Goal: Information Seeking & Learning: Learn about a topic

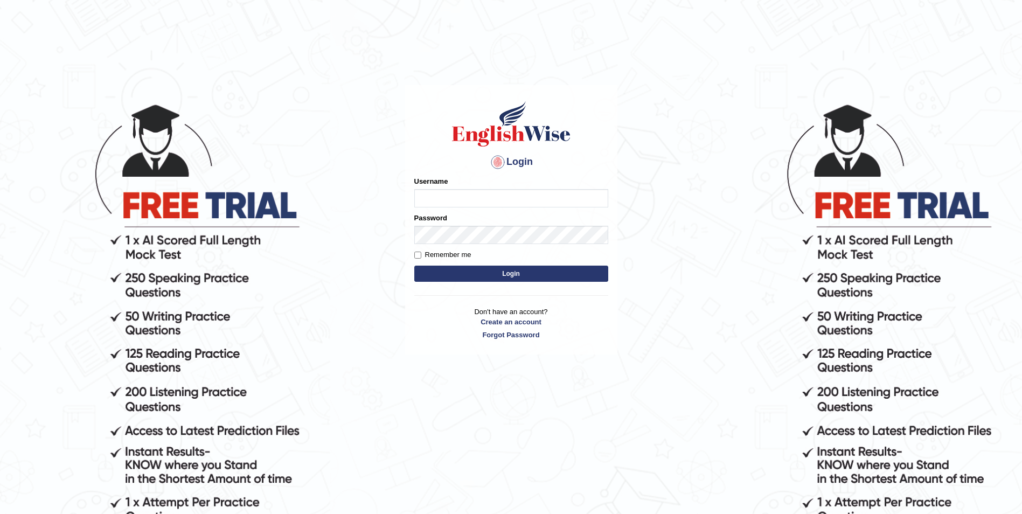
type input "Sadique"
click at [507, 269] on button "Login" at bounding box center [511, 274] width 194 height 16
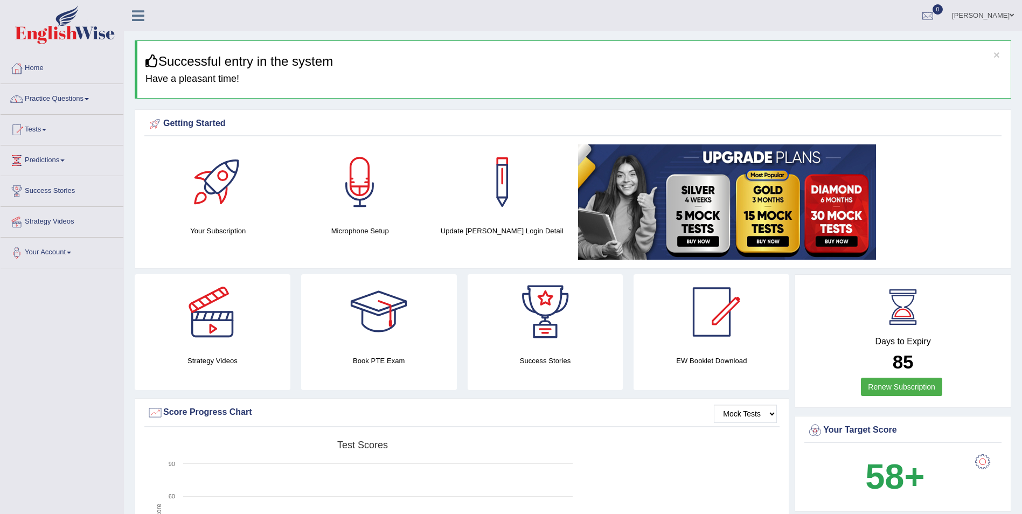
click at [57, 101] on link "Practice Questions" at bounding box center [62, 97] width 123 height 27
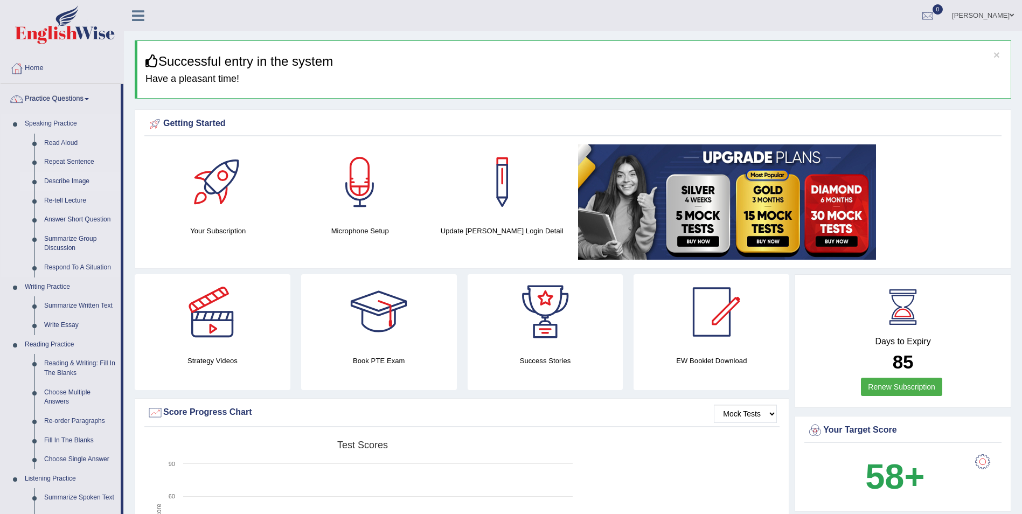
click at [64, 180] on link "Describe Image" at bounding box center [79, 181] width 81 height 19
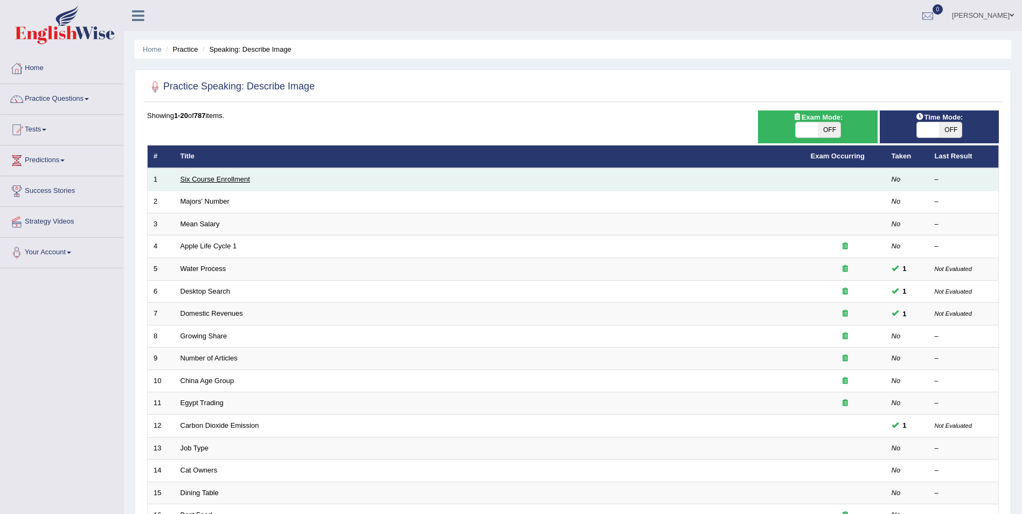
click at [197, 176] on link "Six Course Enrollment" at bounding box center [214, 179] width 69 height 8
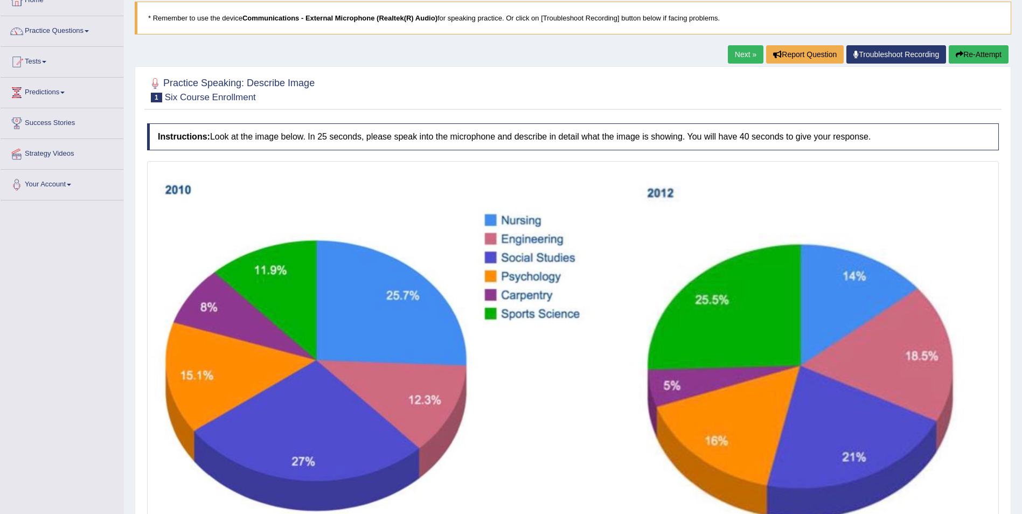
scroll to position [46, 0]
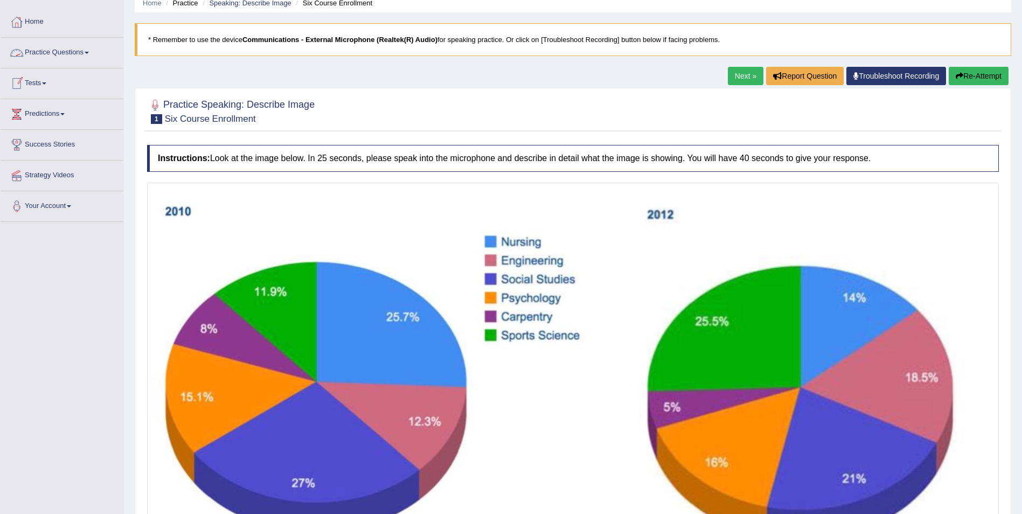
click at [83, 51] on link "Practice Questions" at bounding box center [62, 51] width 123 height 27
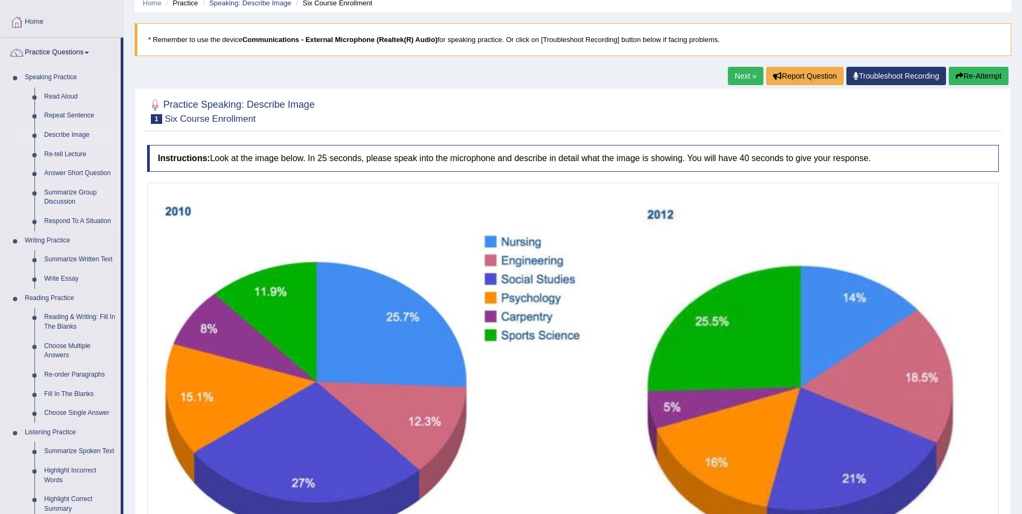
click at [87, 136] on link "Describe Image" at bounding box center [79, 135] width 81 height 19
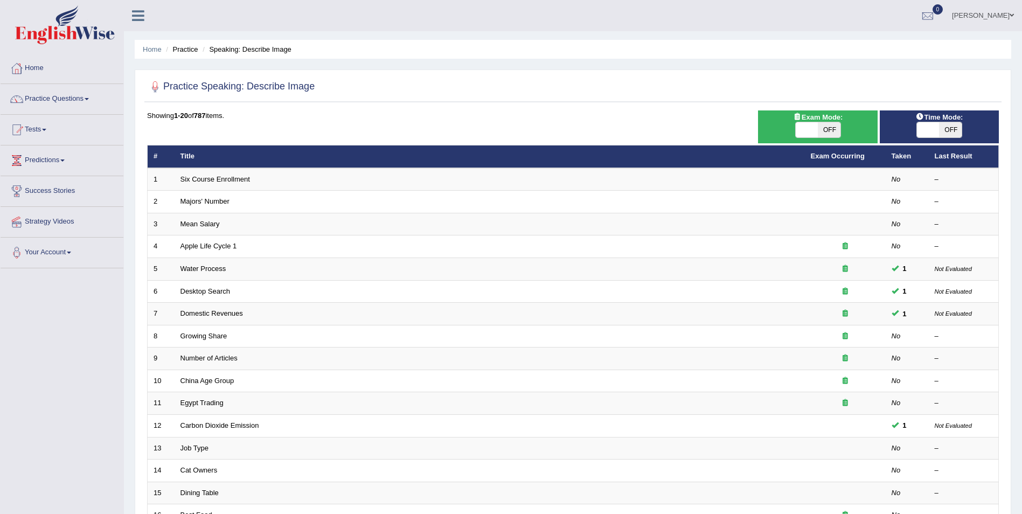
click at [825, 131] on span "OFF" at bounding box center [829, 129] width 23 height 15
checkbox input "true"
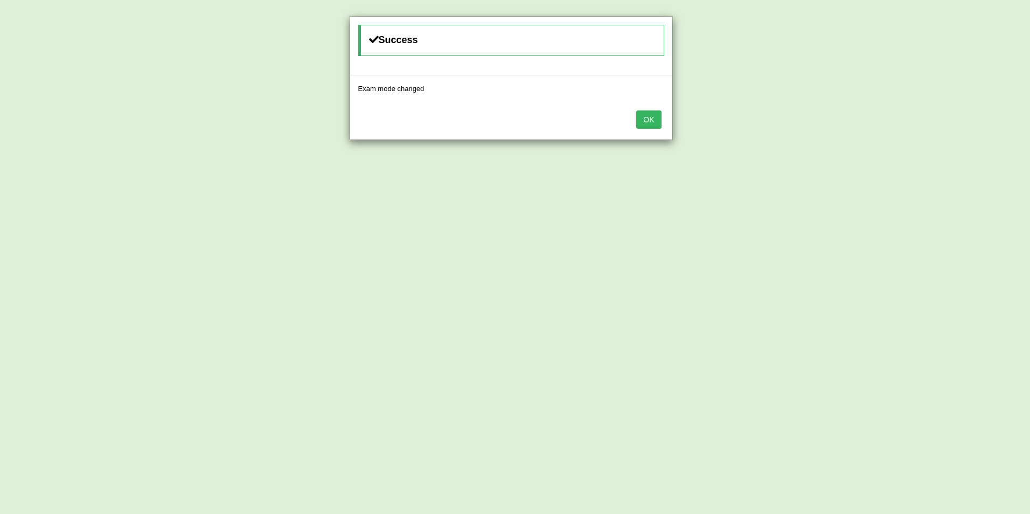
click at [653, 118] on button "OK" at bounding box center [648, 119] width 25 height 18
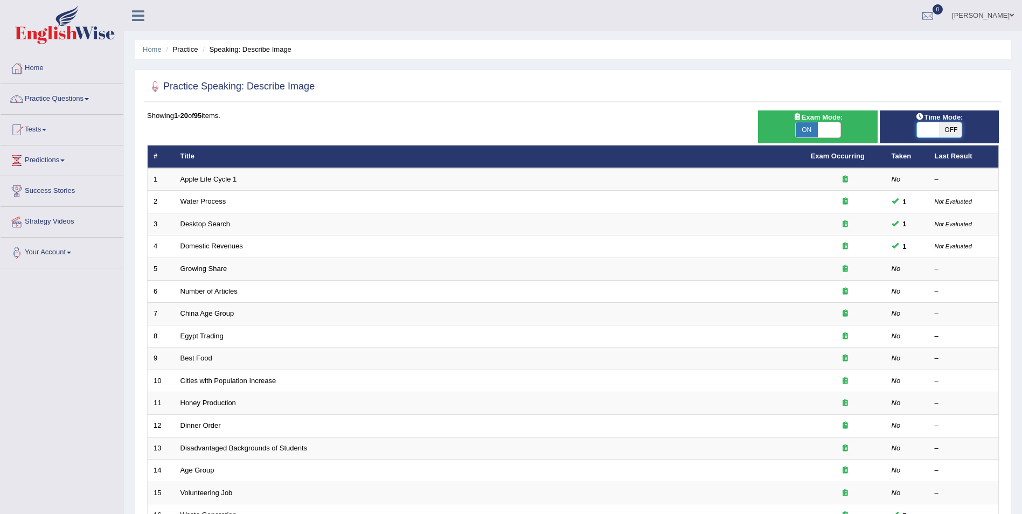
click at [936, 131] on span at bounding box center [928, 129] width 23 height 15
checkbox input "true"
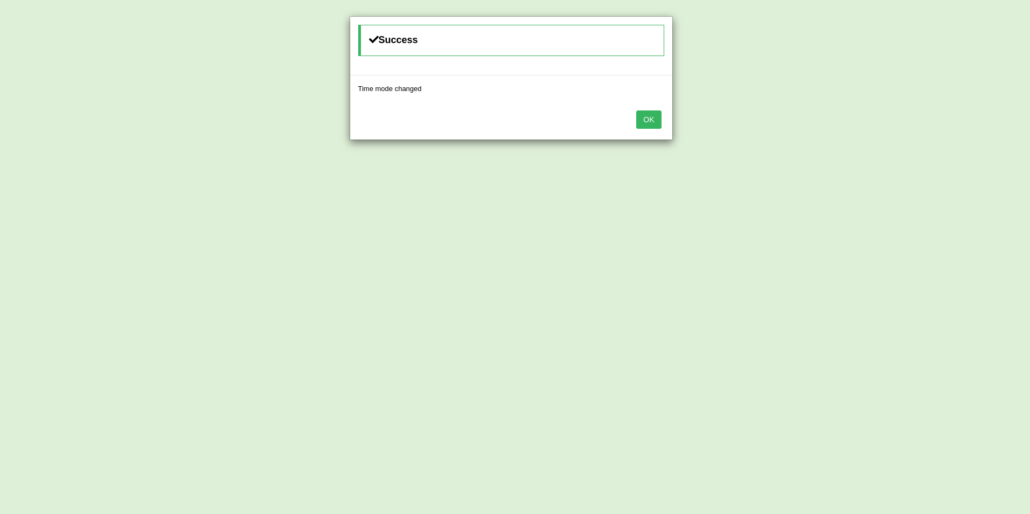
click at [655, 116] on button "OK" at bounding box center [648, 119] width 25 height 18
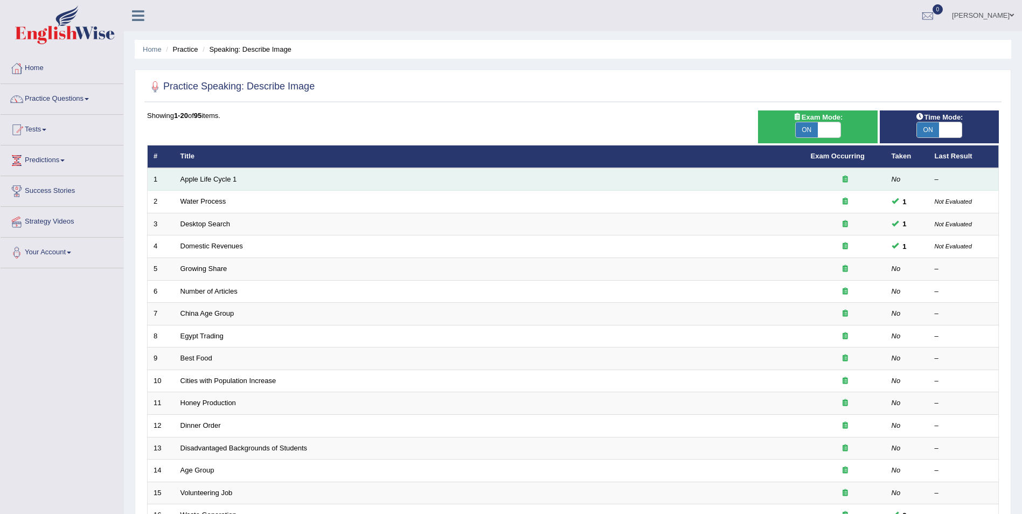
click at [199, 171] on td "Apple Life Cycle 1" at bounding box center [490, 179] width 630 height 23
click at [193, 179] on link "Apple Life Cycle 1" at bounding box center [208, 179] width 57 height 8
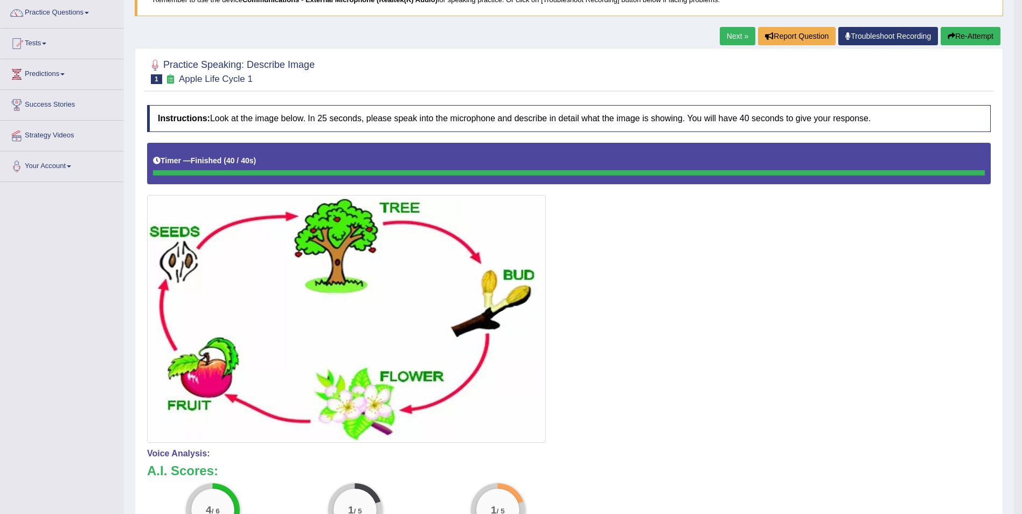
scroll to position [65, 0]
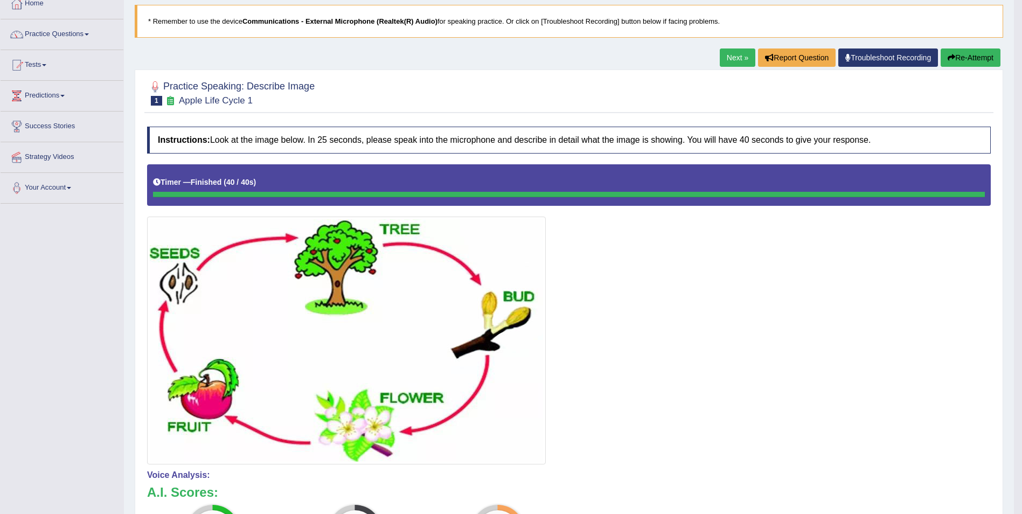
click at [738, 55] on link "Next »" at bounding box center [738, 57] width 36 height 18
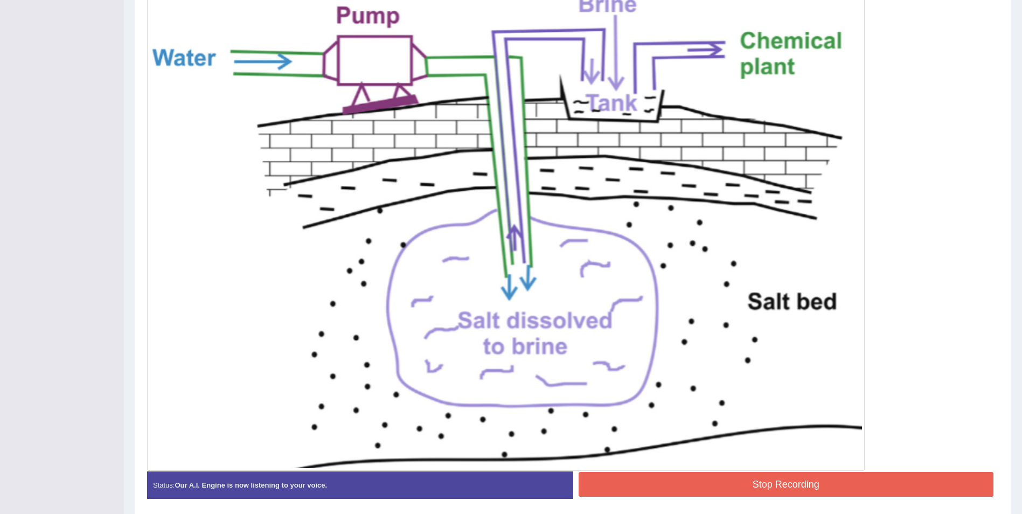
scroll to position [323, 0]
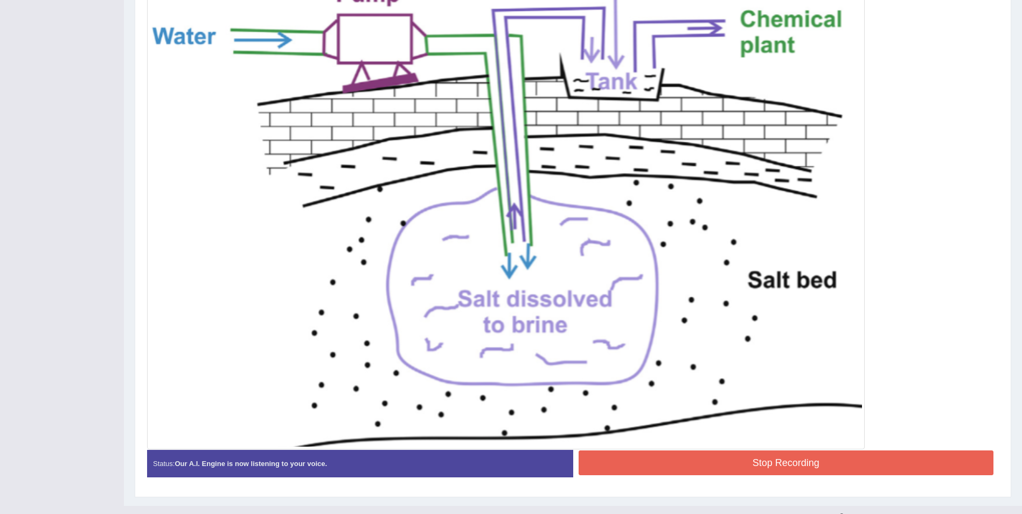
click at [784, 467] on button "Stop Recording" at bounding box center [786, 462] width 415 height 25
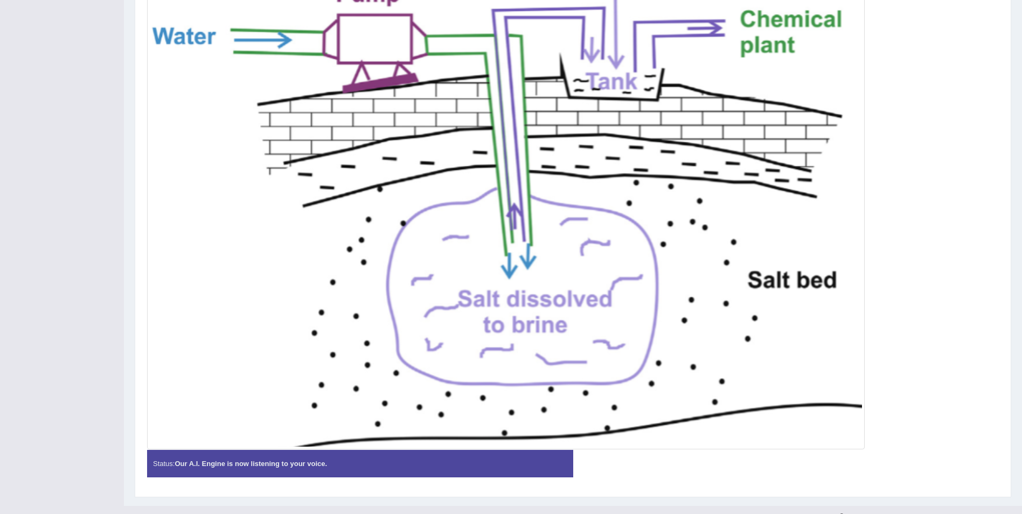
click at [784, 467] on div "Instructions: Look at the image below. In 25 seconds, please speak into the mic…" at bounding box center [572, 179] width 857 height 623
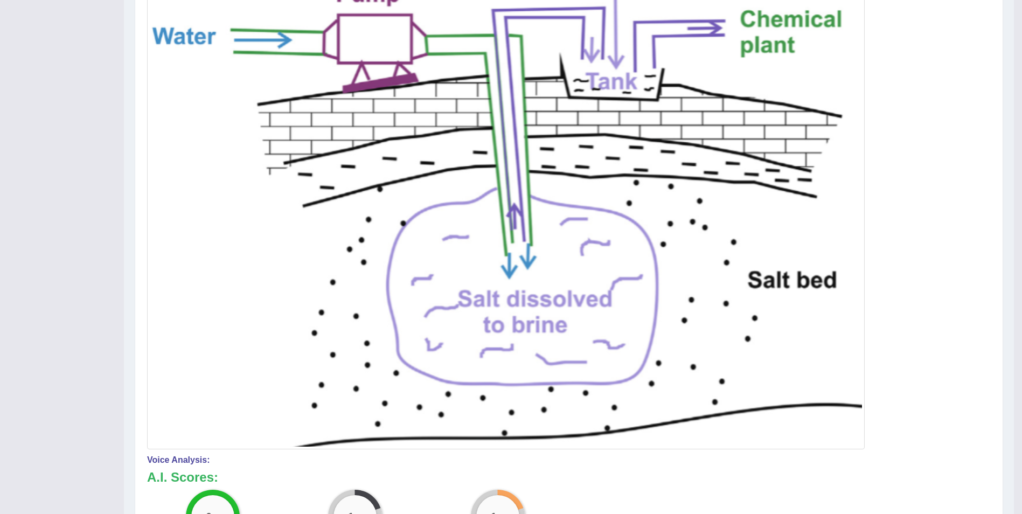
drag, startPoint x: 784, startPoint y: 467, endPoint x: 947, endPoint y: 496, distance: 165.8
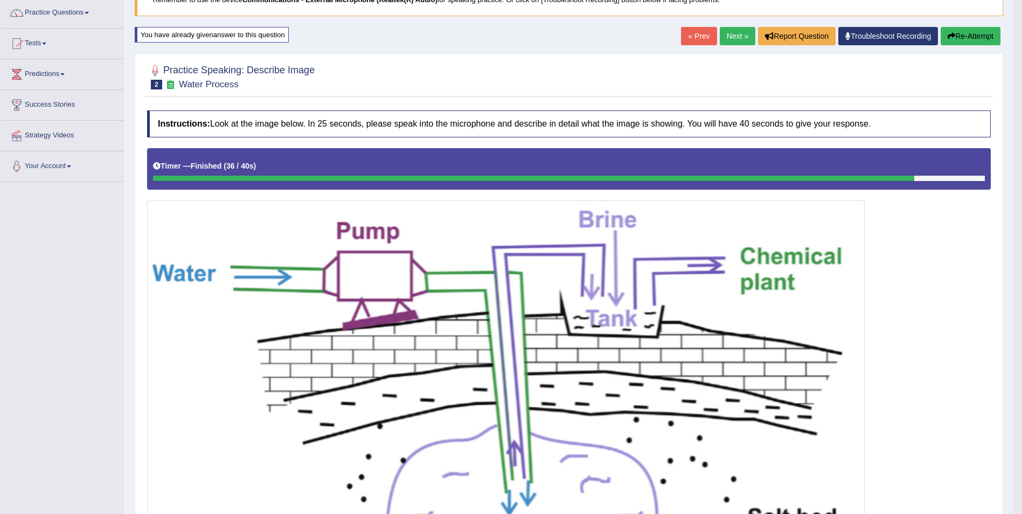
scroll to position [65, 0]
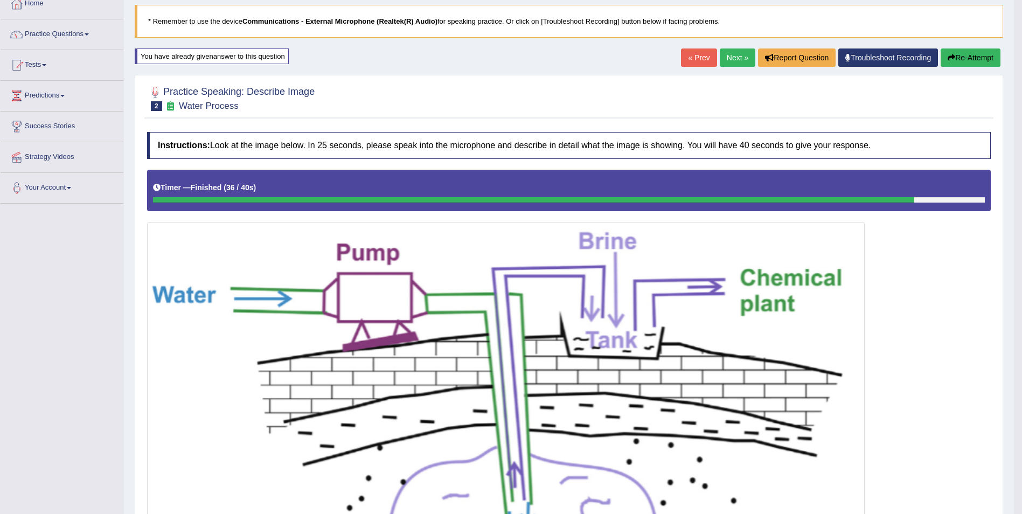
click at [727, 60] on link "Next »" at bounding box center [738, 57] width 36 height 18
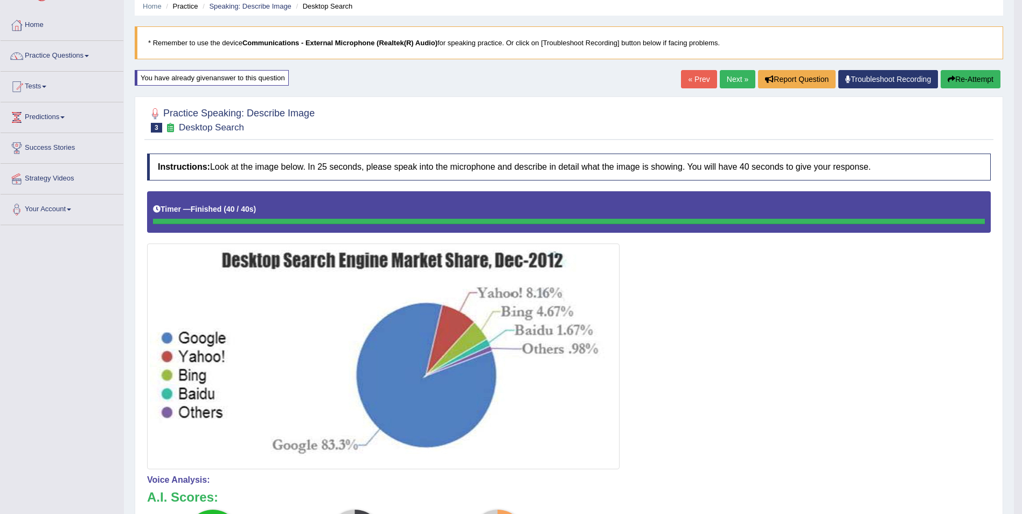
scroll to position [22, 0]
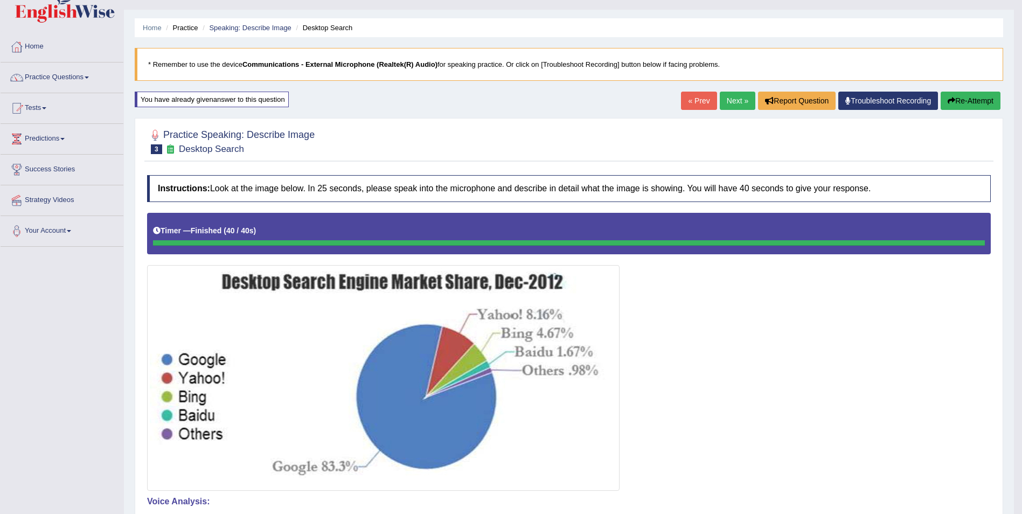
click at [736, 101] on link "Next »" at bounding box center [738, 101] width 36 height 18
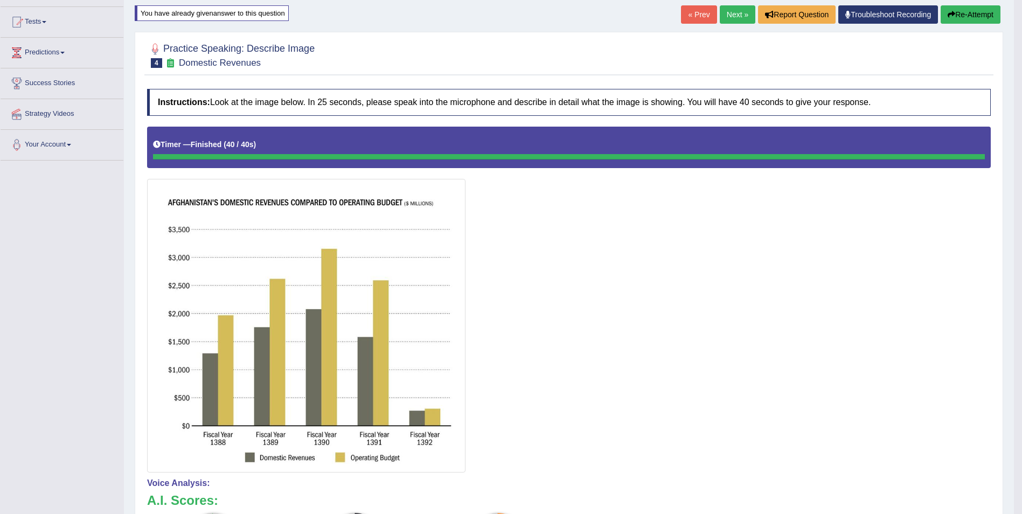
scroll to position [86, 0]
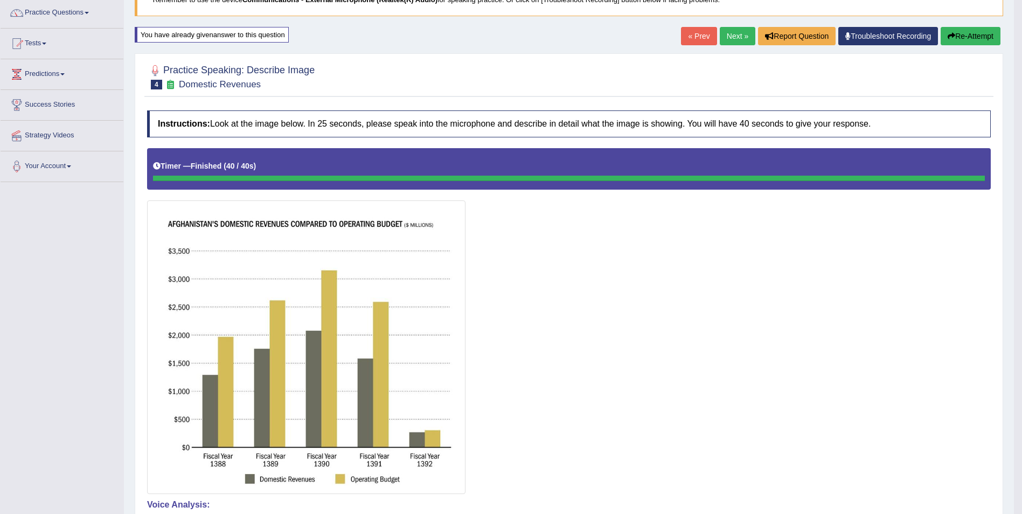
click at [964, 30] on button "Re-Attempt" at bounding box center [971, 36] width 60 height 18
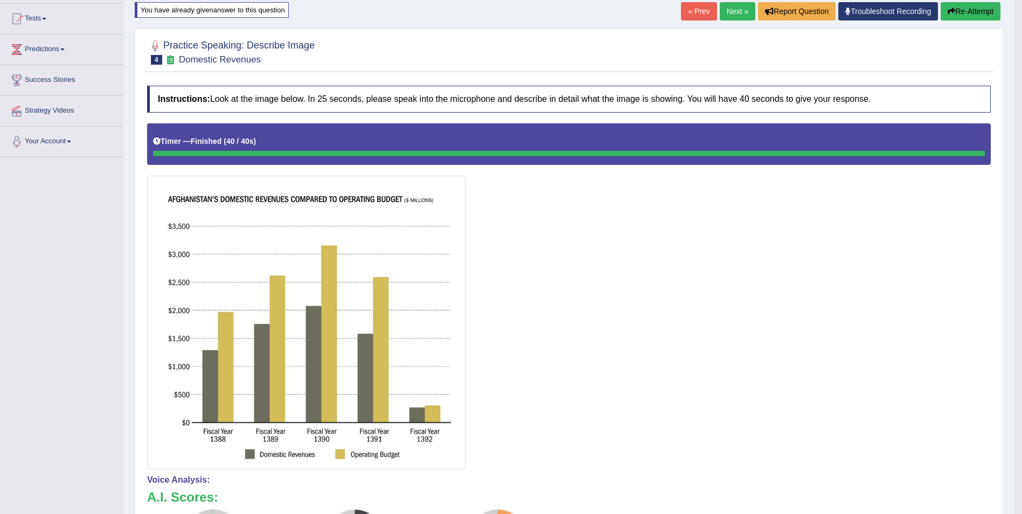
scroll to position [89, 0]
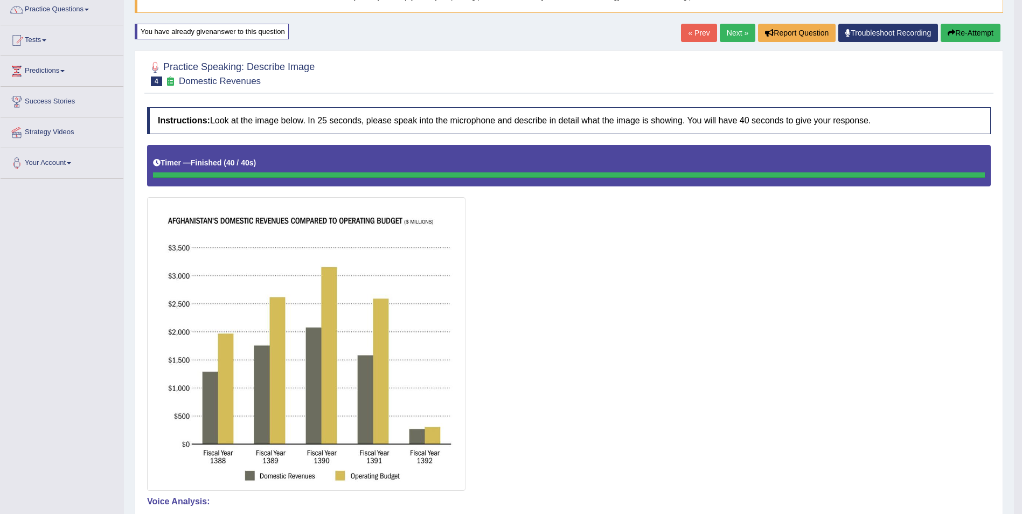
click at [966, 28] on button "Re-Attempt" at bounding box center [971, 33] width 60 height 18
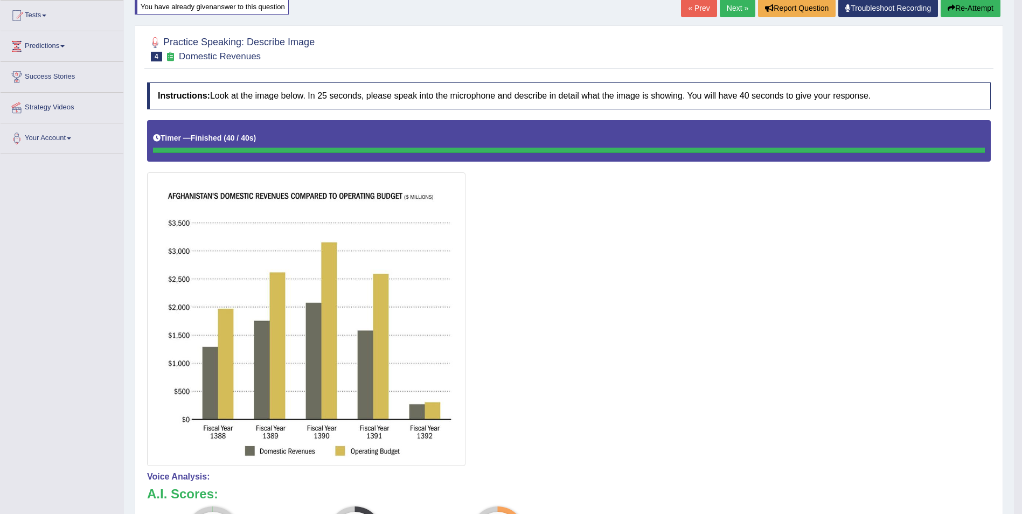
scroll to position [93, 0]
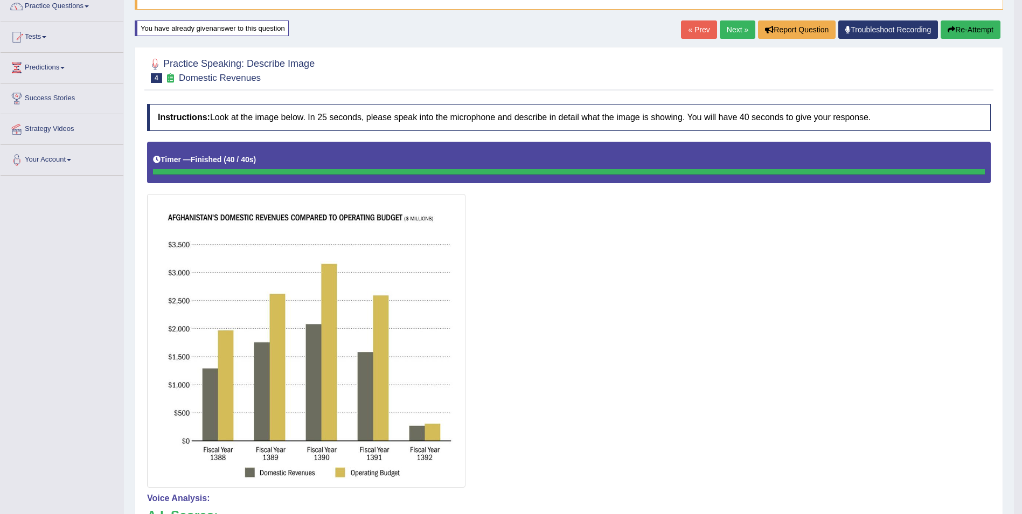
click at [965, 29] on button "Re-Attempt" at bounding box center [971, 29] width 60 height 18
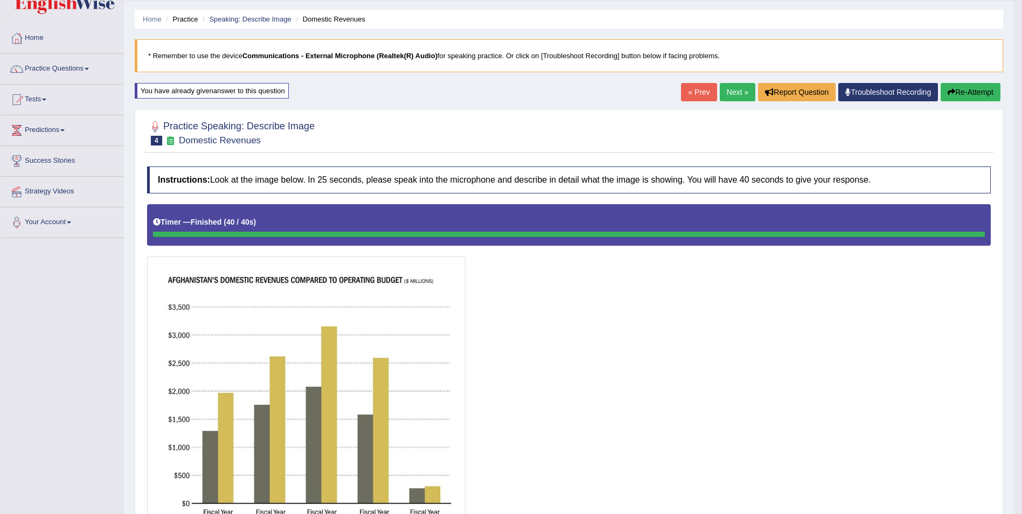
scroll to position [9, 0]
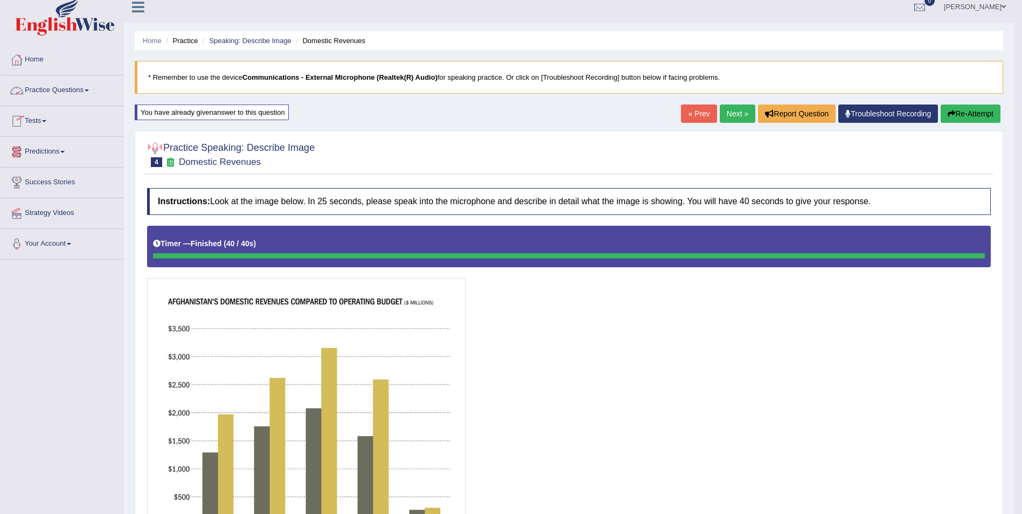
click at [83, 88] on link "Practice Questions" at bounding box center [62, 88] width 123 height 27
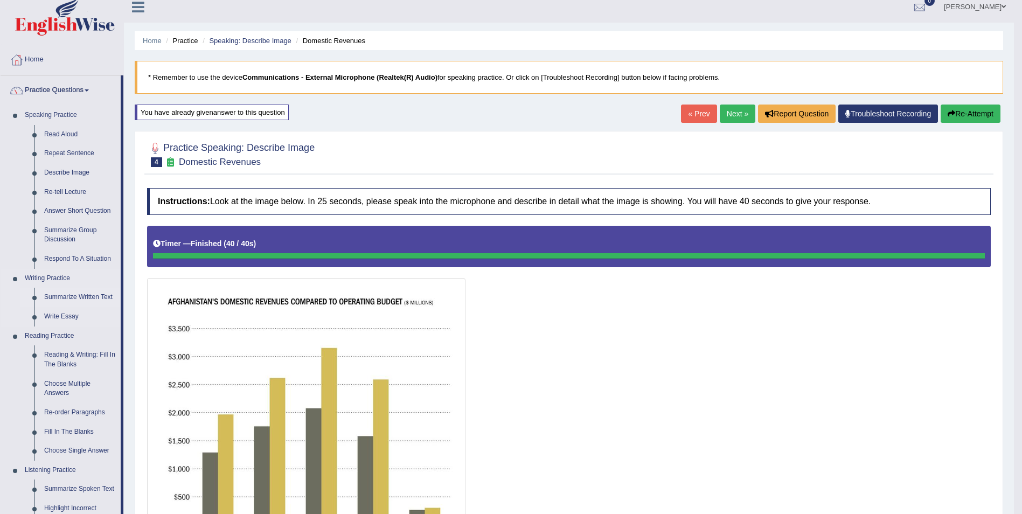
click at [72, 296] on link "Summarize Written Text" at bounding box center [79, 297] width 81 height 19
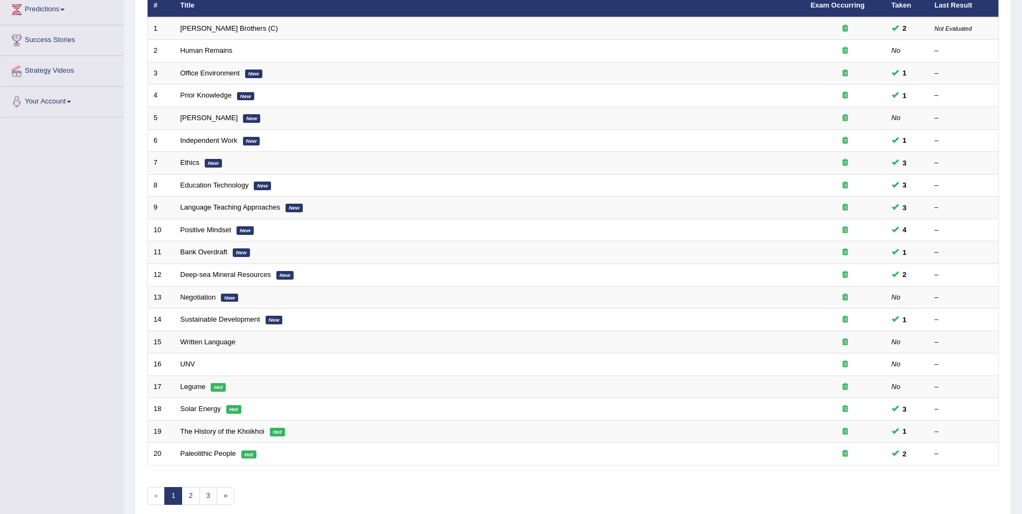
scroll to position [172, 0]
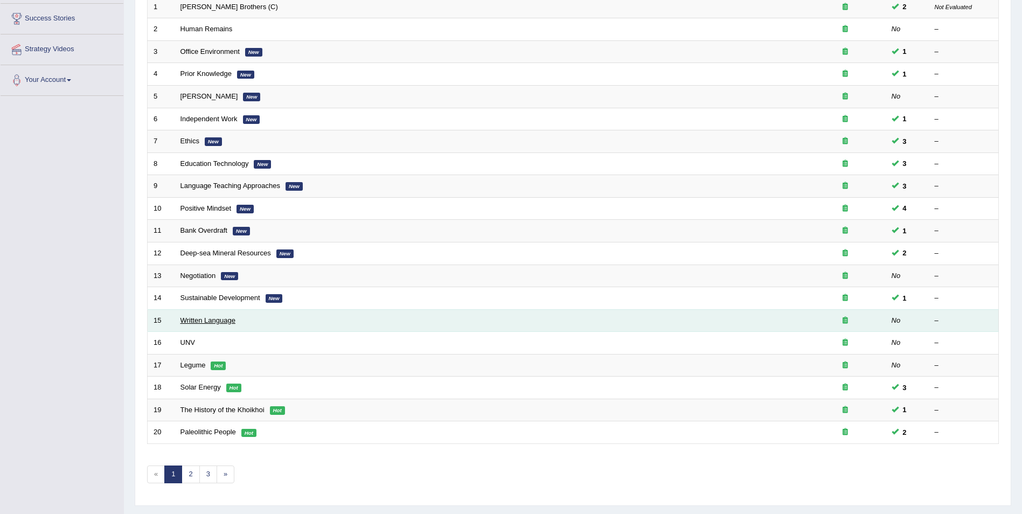
click at [218, 317] on link "Written Language" at bounding box center [207, 320] width 55 height 8
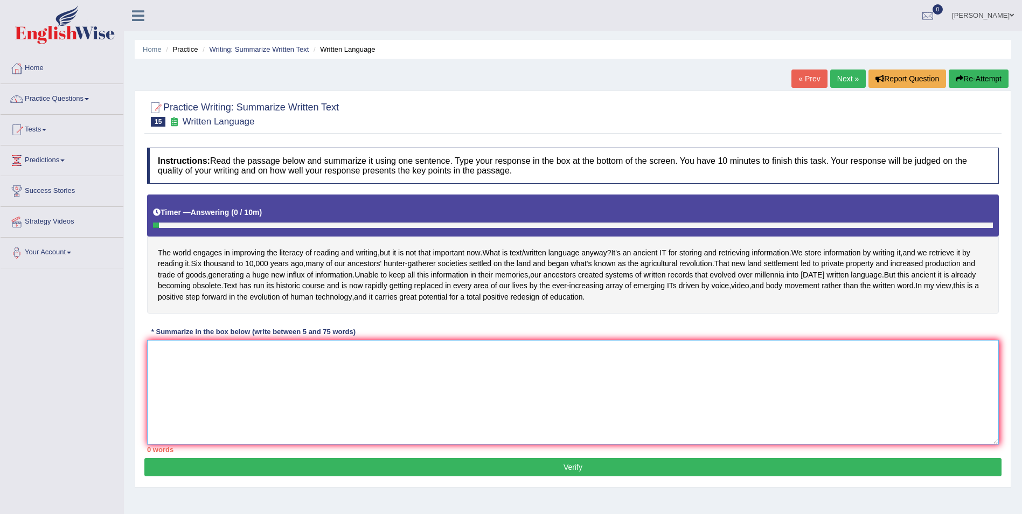
click at [168, 376] on textarea at bounding box center [573, 392] width 852 height 105
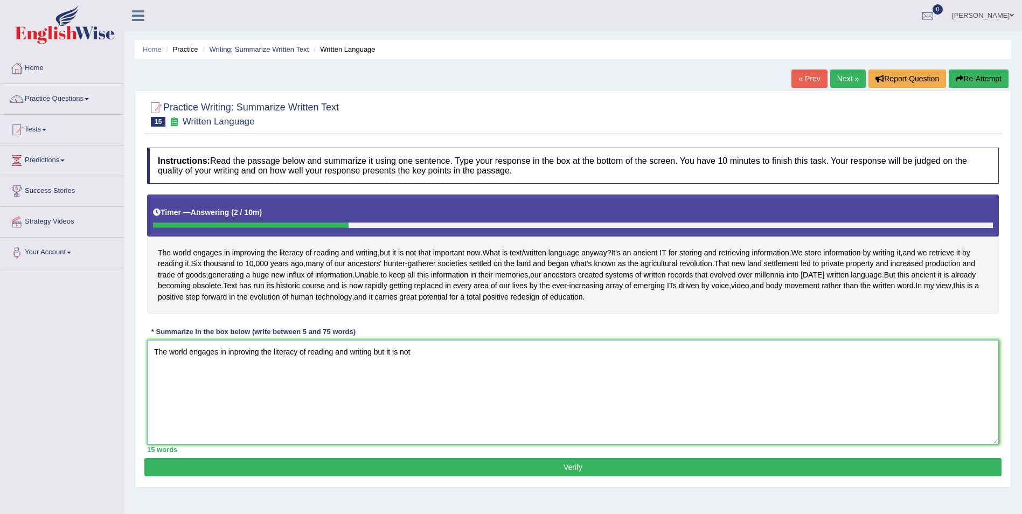
click at [168, 376] on textarea "The world engages in inproving the literacy of reading and writing but it is not" at bounding box center [573, 392] width 852 height 105
click at [432, 373] on textarea "The that world engages in inproving the literacy of reading and writing but it …" at bounding box center [573, 392] width 852 height 105
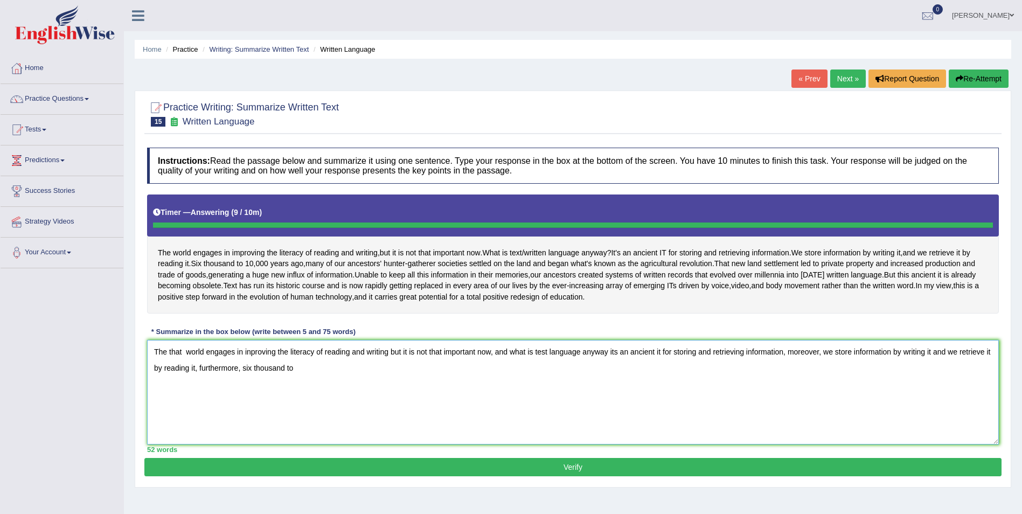
type textarea "The that world engages in inproving the literacy of reading and writing but it …"
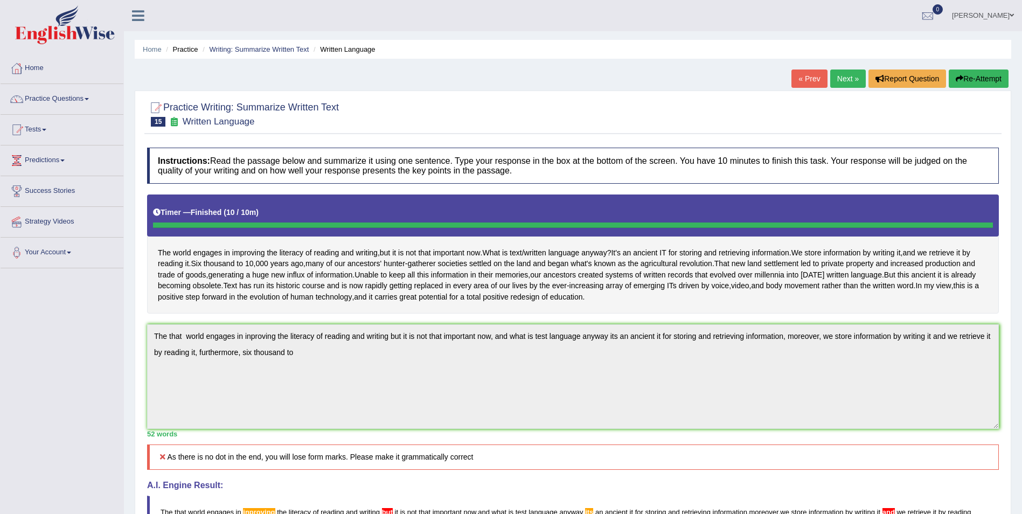
click at [984, 81] on button "Re-Attempt" at bounding box center [979, 78] width 60 height 18
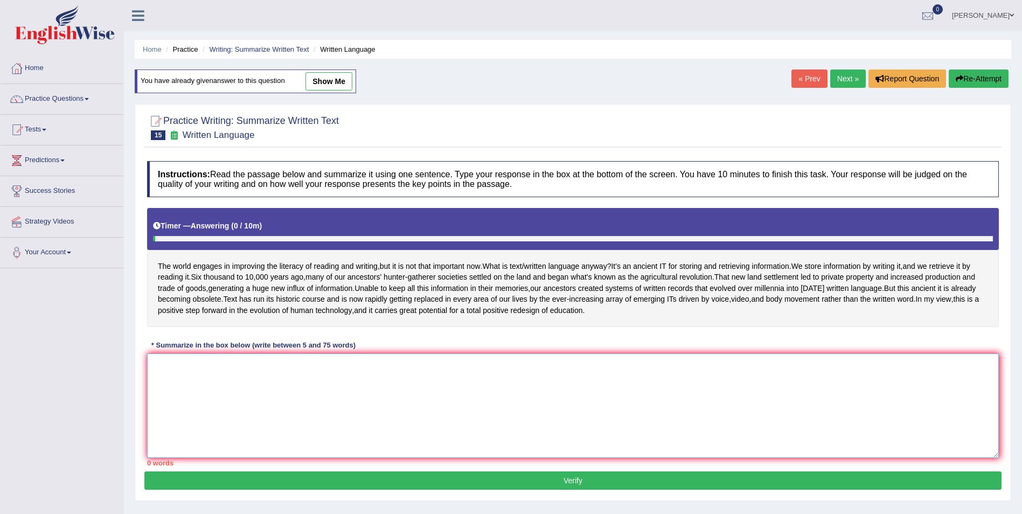
click at [152, 405] on textarea at bounding box center [573, 405] width 852 height 105
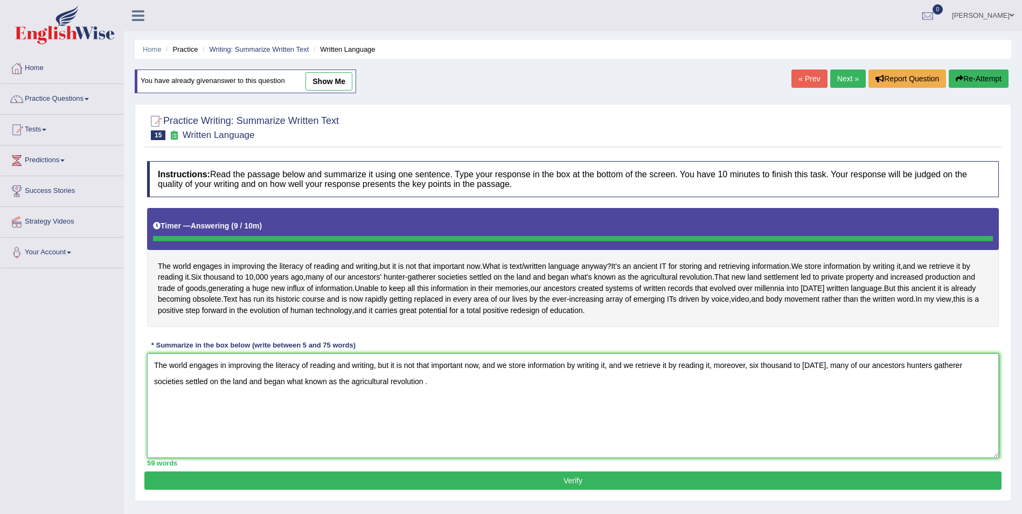
type textarea "The world engages in improving the literacy of reading and writing, but it is n…"
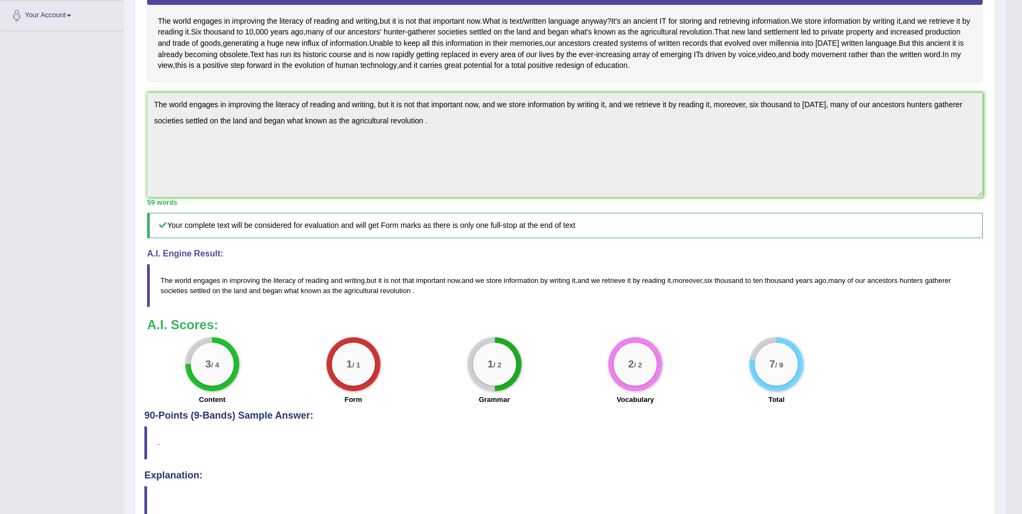
scroll to position [259, 0]
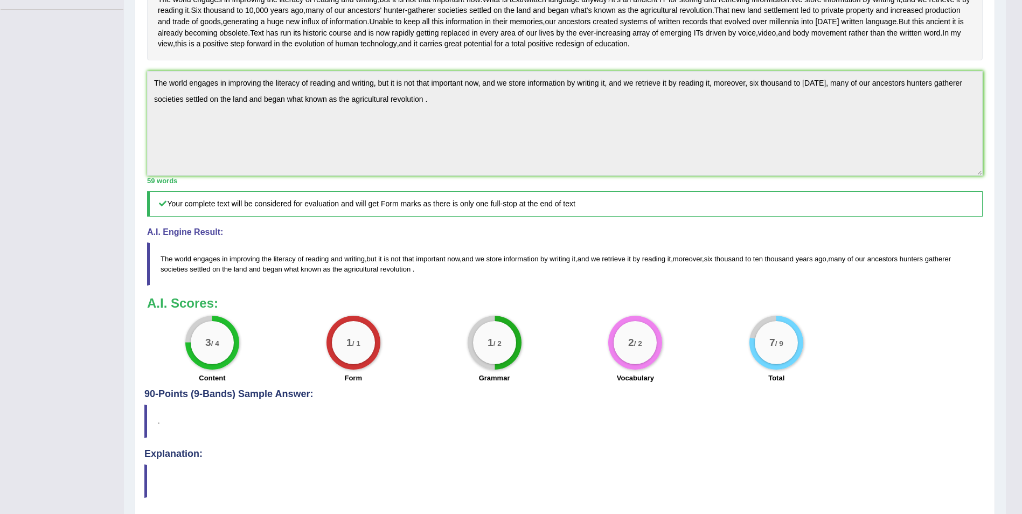
click at [897, 486] on p at bounding box center [571, 481] width 827 height 10
